Goal: Task Accomplishment & Management: Complete application form

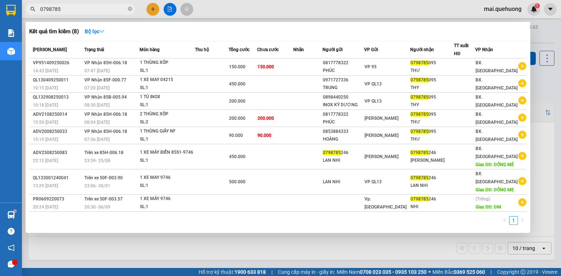
click at [152, 7] on div at bounding box center [280, 138] width 561 height 276
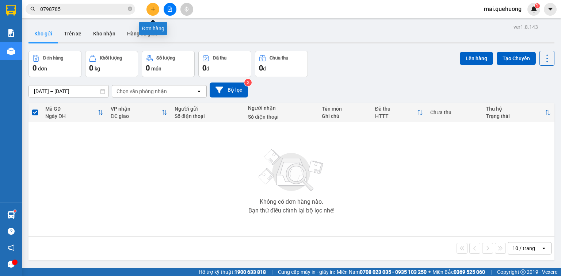
click at [155, 9] on icon "plus" at bounding box center [152, 9] width 5 height 5
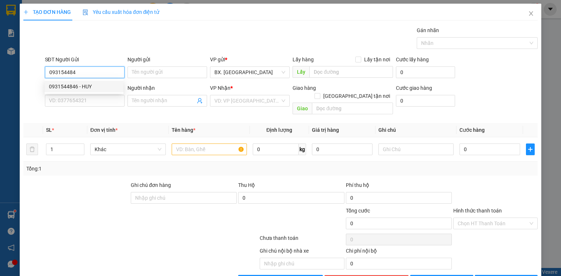
click at [77, 85] on div "0931544846 - HUY" at bounding box center [84, 86] width 70 height 8
type input "0931544846"
type input "HUY"
type input "0972041268"
type input "SƠN"
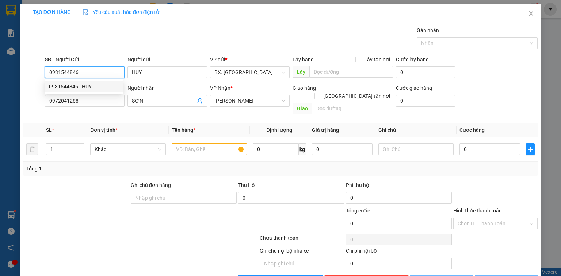
type input "50.000"
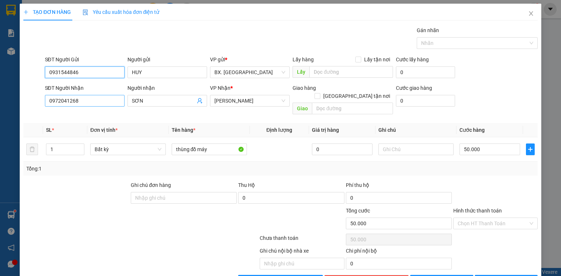
type input "0931544846"
drag, startPoint x: 94, startPoint y: 99, endPoint x: 308, endPoint y: 120, distance: 215.2
click at [0, 100] on div "TẠO ĐƠN HÀNG Yêu cầu xuất hóa đơn điện tử Transit Pickup Surcharge Ids Transit …" at bounding box center [280, 138] width 561 height 276
type input "0904202982"
drag, startPoint x: 174, startPoint y: 99, endPoint x: 52, endPoint y: 104, distance: 122.4
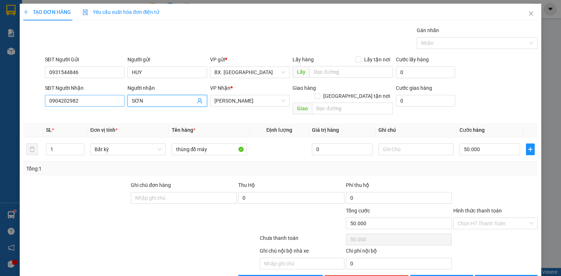
click at [52, 104] on div "SĐT Người Nhận 0904202982 Người nhận SƠN SƠN VP Nhận * [PERSON_NAME] hàng Giao …" at bounding box center [291, 101] width 496 height 34
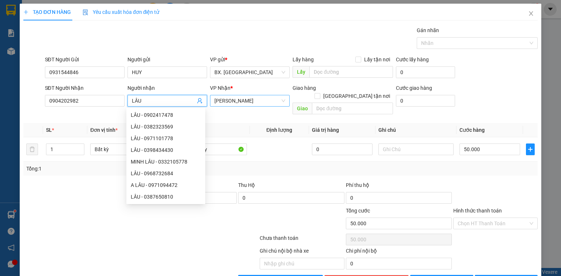
click at [245, 102] on span "[PERSON_NAME]" at bounding box center [249, 100] width 71 height 11
type input "LÂU"
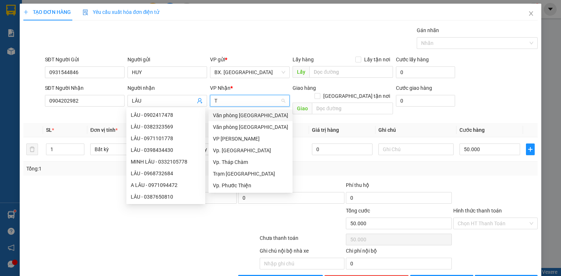
type input "TA"
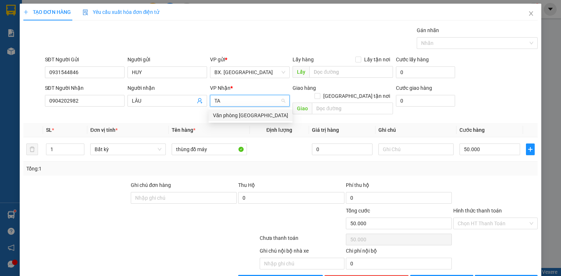
click at [250, 114] on div "Văn phòng [GEOGRAPHIC_DATA]" at bounding box center [250, 115] width 75 height 8
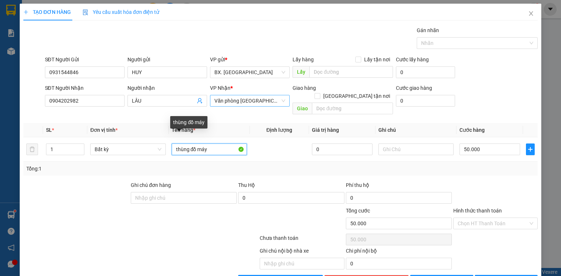
drag, startPoint x: 216, startPoint y: 141, endPoint x: 84, endPoint y: 164, distance: 133.7
click at [84, 164] on div "SL * Đơn vị tính * Tên hàng * Định lượng Giá trị hàng Ghi chú Cước hàng 1 Bất k…" at bounding box center [280, 149] width 514 height 53
type input "BÁNH RĂNG"
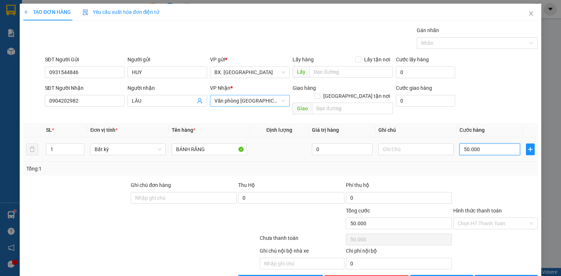
click at [485, 143] on input "50.000" at bounding box center [489, 149] width 61 height 12
type input "2"
type input "20"
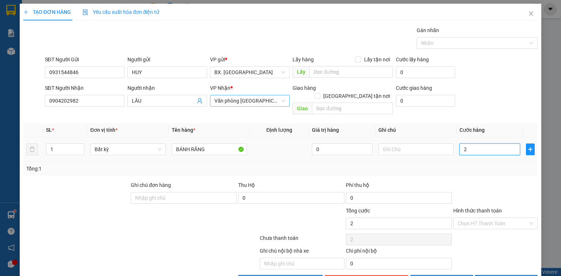
type input "20"
type input "200"
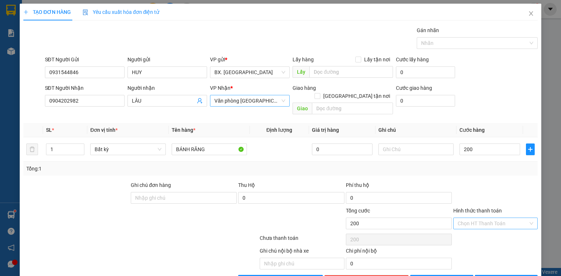
type input "200.000"
click at [488, 218] on input "Hình thức thanh toán" at bounding box center [492, 223] width 70 height 11
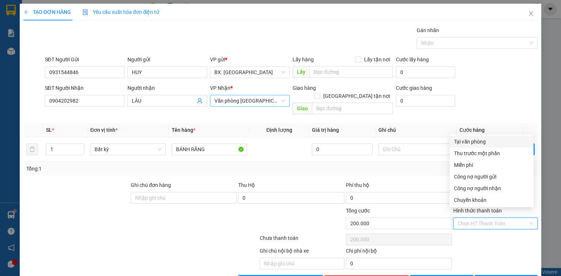
click at [470, 138] on div "Tại văn phòng" at bounding box center [491, 142] width 75 height 8
type input "0"
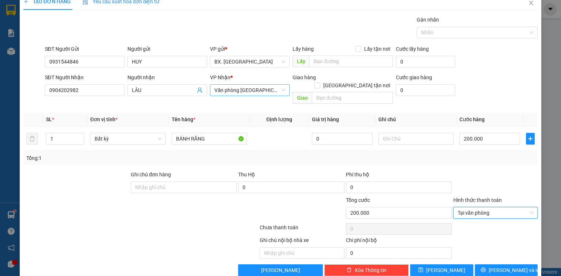
scroll to position [16, 0]
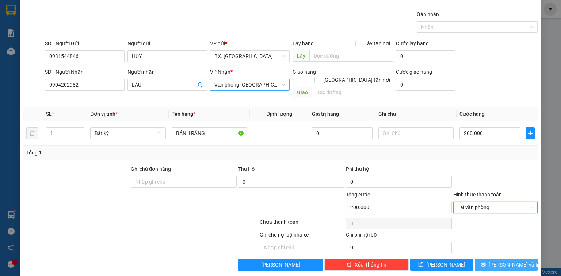
click at [494, 259] on button "[PERSON_NAME] và In" at bounding box center [505, 265] width 63 height 12
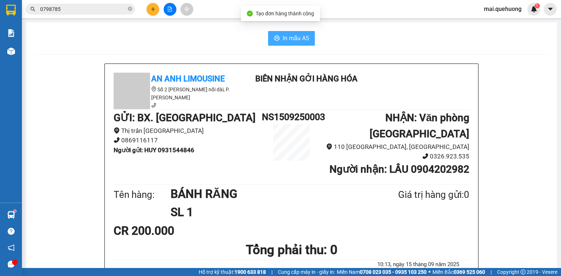
click at [291, 35] on span "In mẫu A5" at bounding box center [295, 38] width 26 height 9
